Goal: Task Accomplishment & Management: Manage account settings

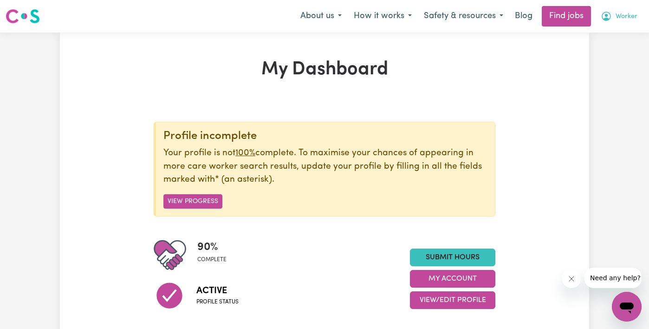
click at [633, 16] on span "Worker" at bounding box center [627, 17] width 22 height 10
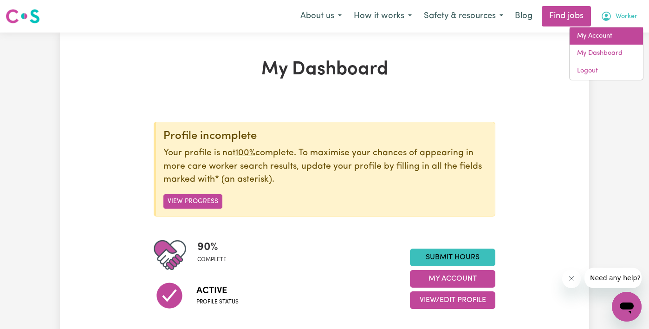
click at [619, 34] on link "My Account" at bounding box center [606, 36] width 73 height 18
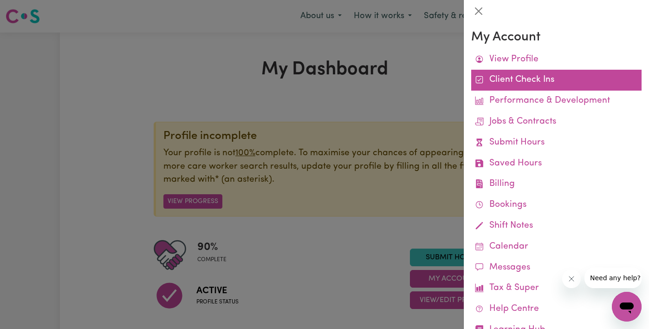
click at [562, 84] on link "Client Check Ins" at bounding box center [556, 80] width 170 height 21
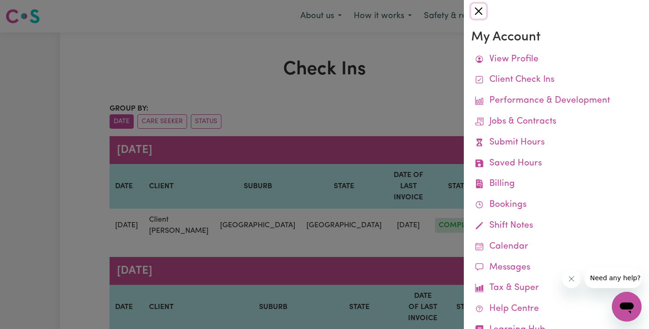
click at [477, 5] on button "Close" at bounding box center [478, 11] width 15 height 15
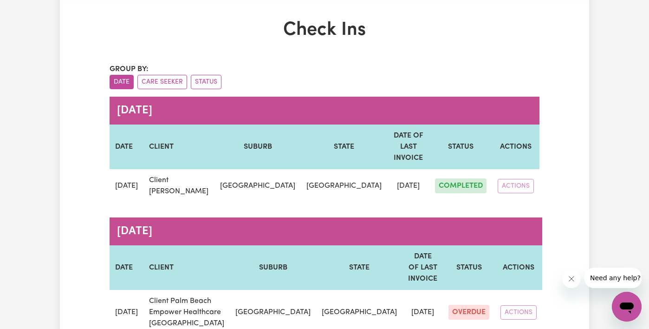
scroll to position [51, 0]
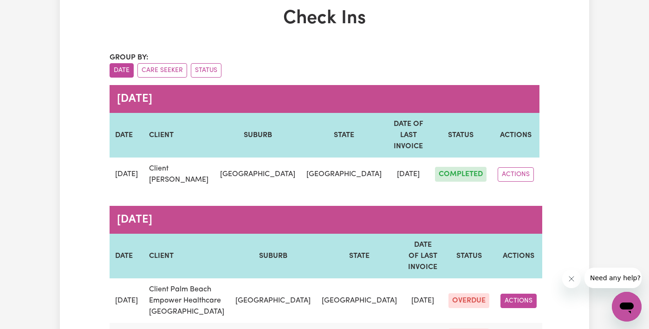
click at [518, 293] on button "ACTIONS" at bounding box center [519, 300] width 36 height 14
click at [519, 313] on link "EDIT" at bounding box center [537, 322] width 73 height 19
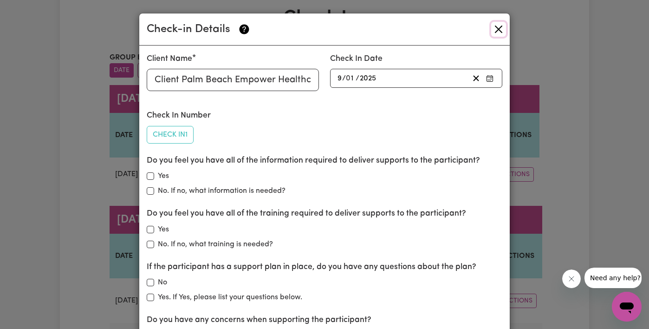
click at [495, 32] on button "Close" at bounding box center [498, 29] width 15 height 15
